Goal: Task Accomplishment & Management: Manage account settings

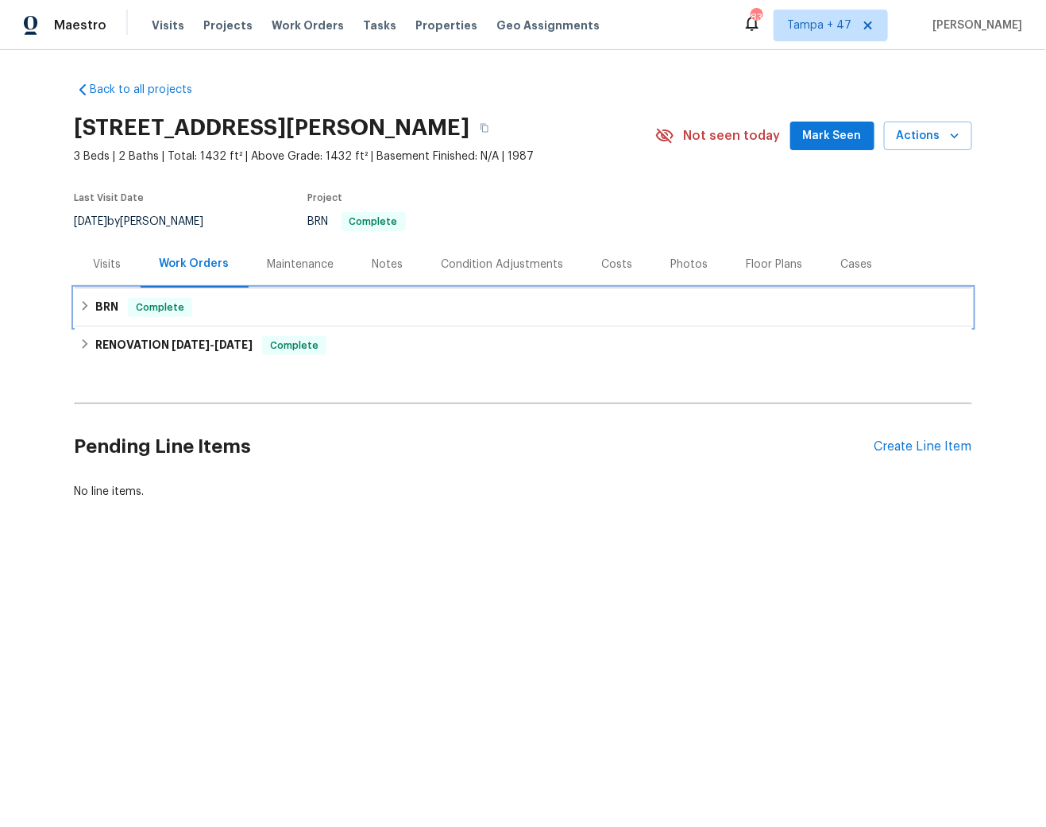
click at [245, 304] on div "BRN Complete" at bounding box center [523, 307] width 888 height 19
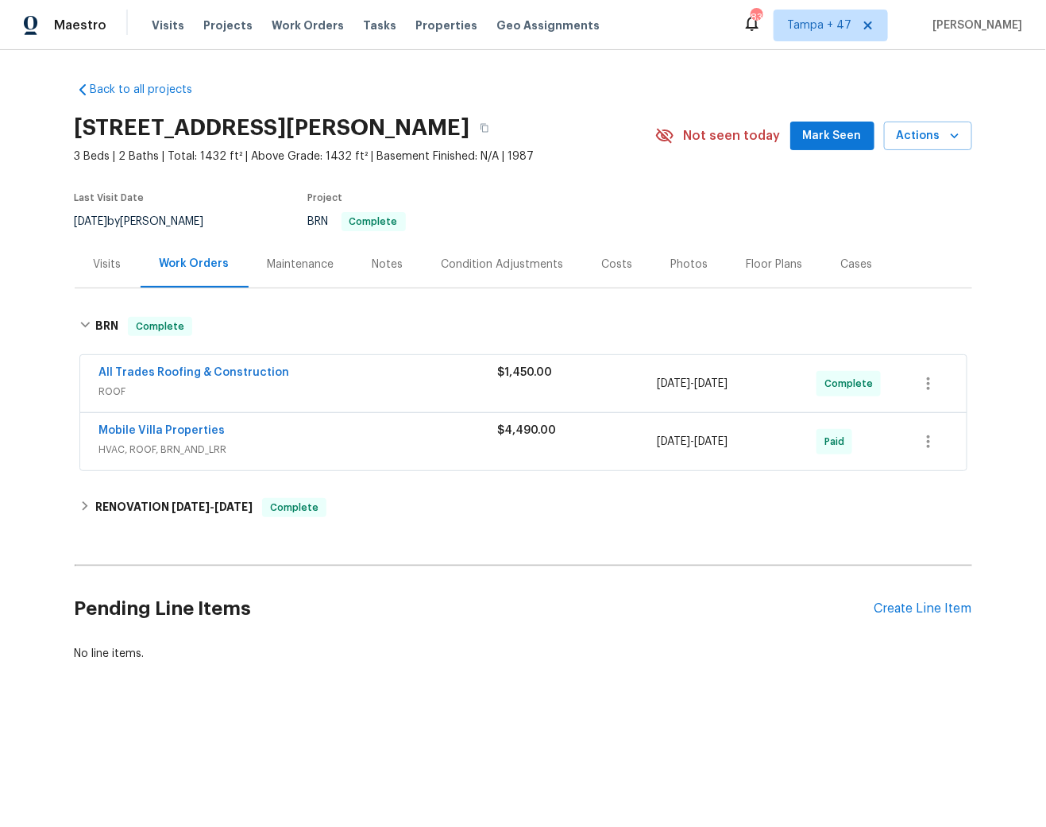
click at [360, 262] on div "Notes" at bounding box center [387, 264] width 69 height 47
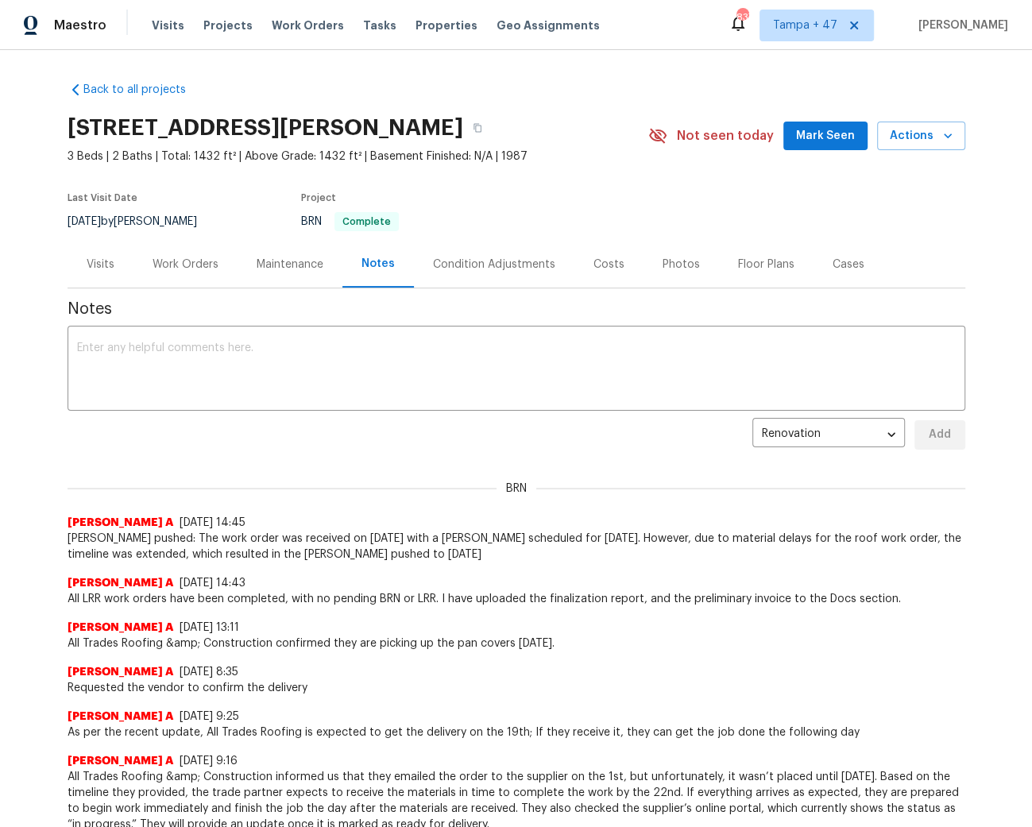
click at [291, 269] on div "Maintenance" at bounding box center [289, 264] width 67 height 16
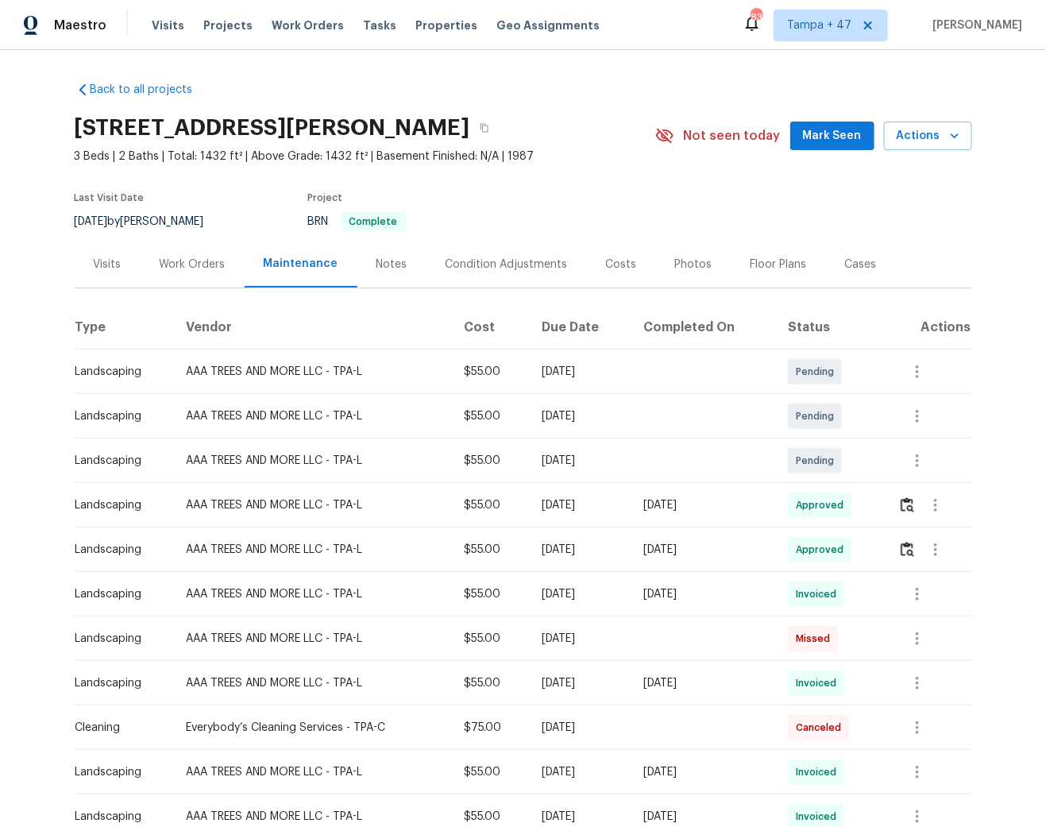
click at [181, 272] on div "Work Orders" at bounding box center [193, 264] width 104 height 47
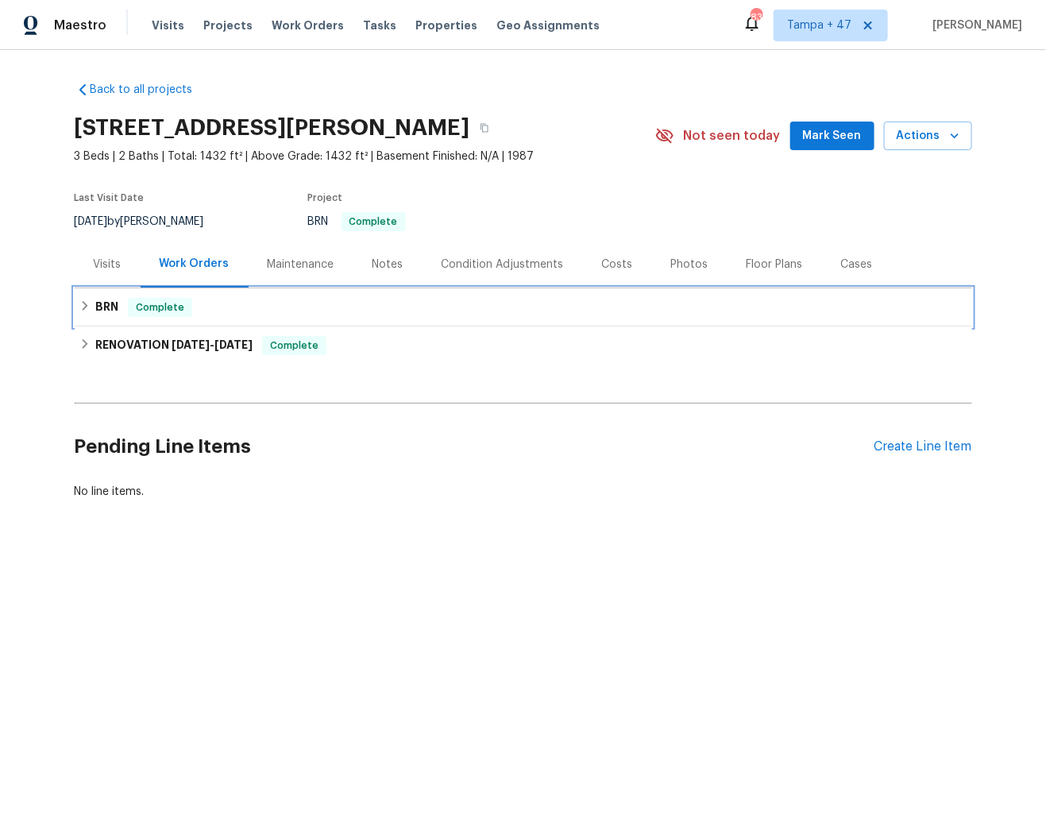
click at [156, 303] on span "Complete" at bounding box center [159, 307] width 61 height 16
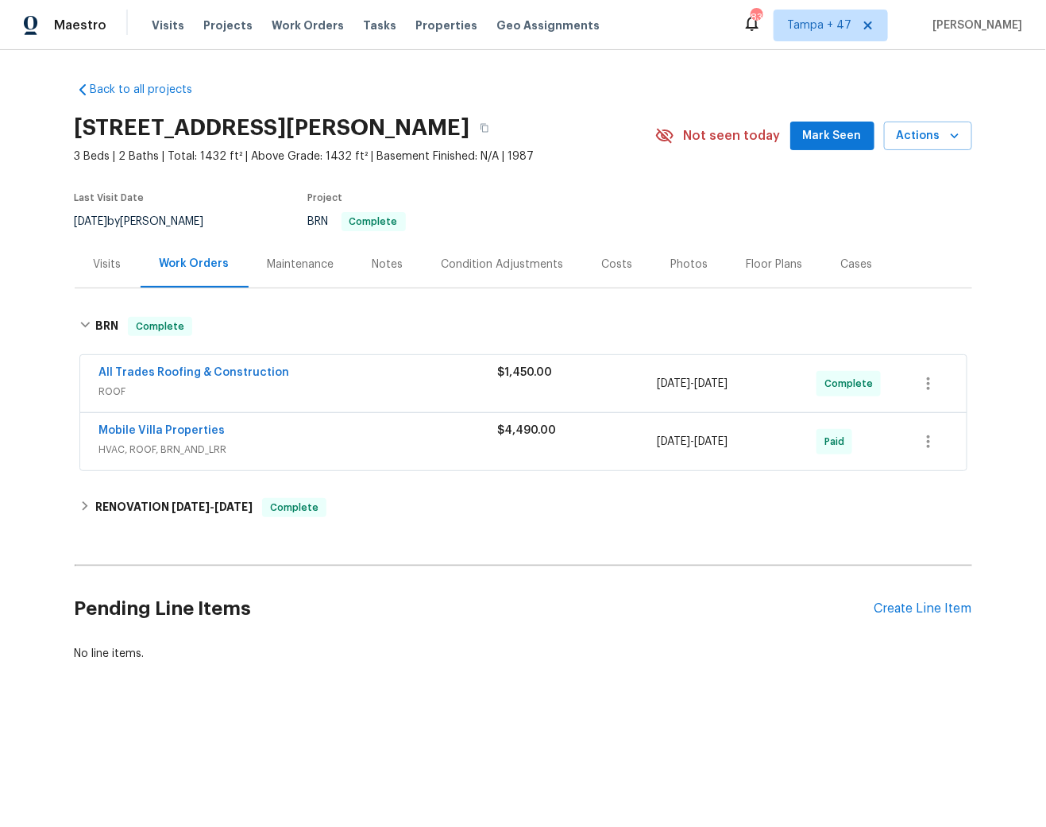
click at [372, 266] on div "Notes" at bounding box center [387, 264] width 31 height 16
